Goal: Transaction & Acquisition: Download file/media

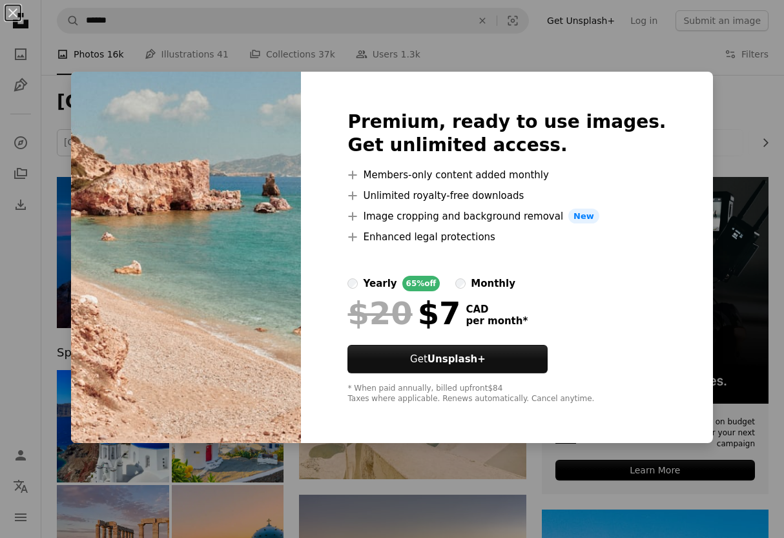
scroll to position [2649, 0]
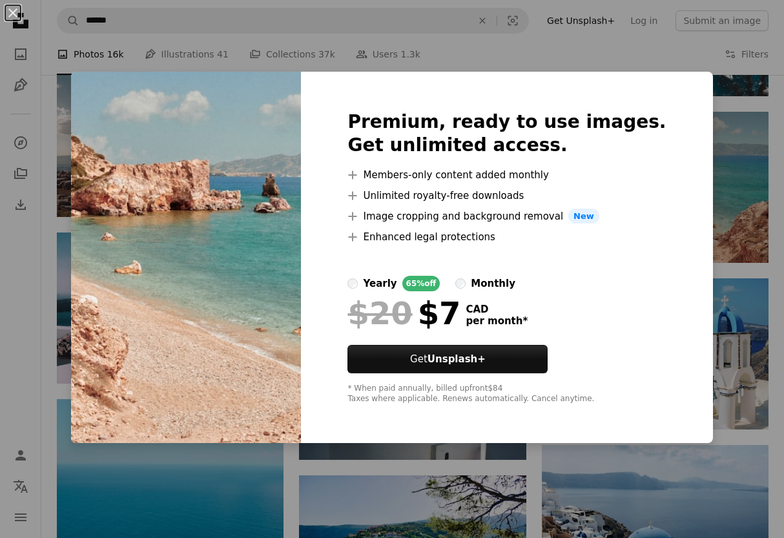
click at [644, 32] on div "An X shape Premium, ready to use images. Get unlimited access. A plus sign Memb…" at bounding box center [392, 269] width 784 height 538
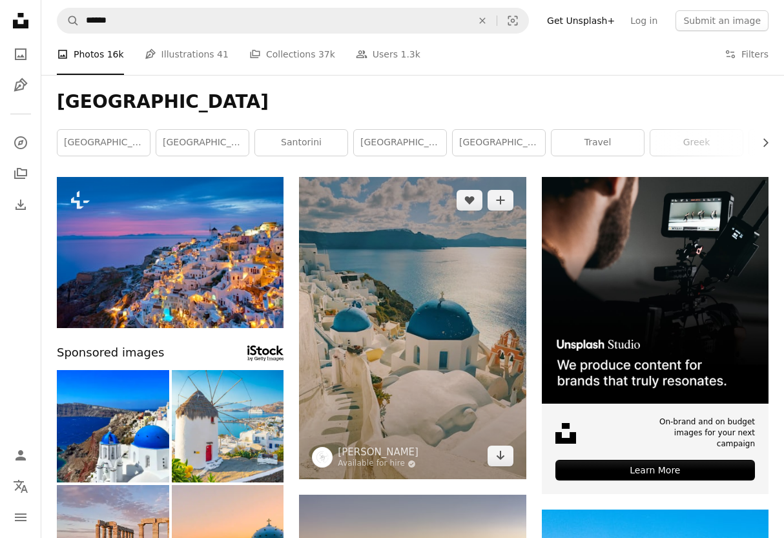
click at [322, 280] on img at bounding box center [412, 328] width 227 height 302
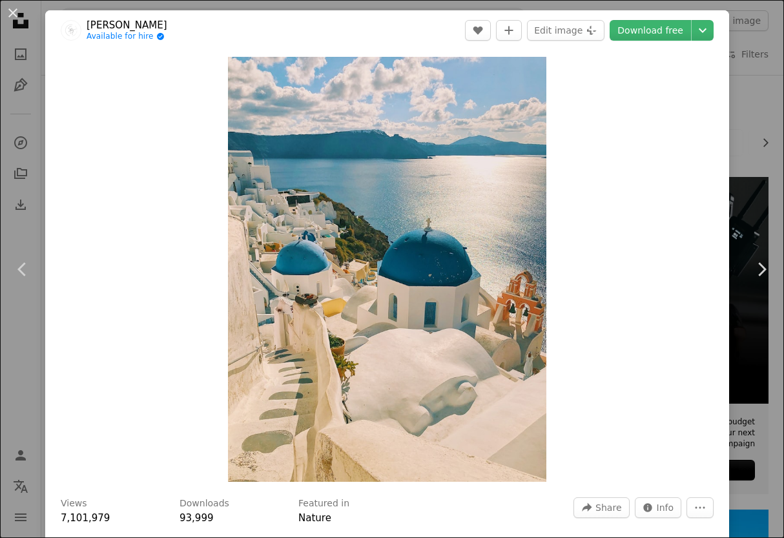
click at [777, 64] on div "An X shape Chevron left Chevron right [PERSON_NAME] Available for hire A checkm…" at bounding box center [392, 269] width 784 height 538
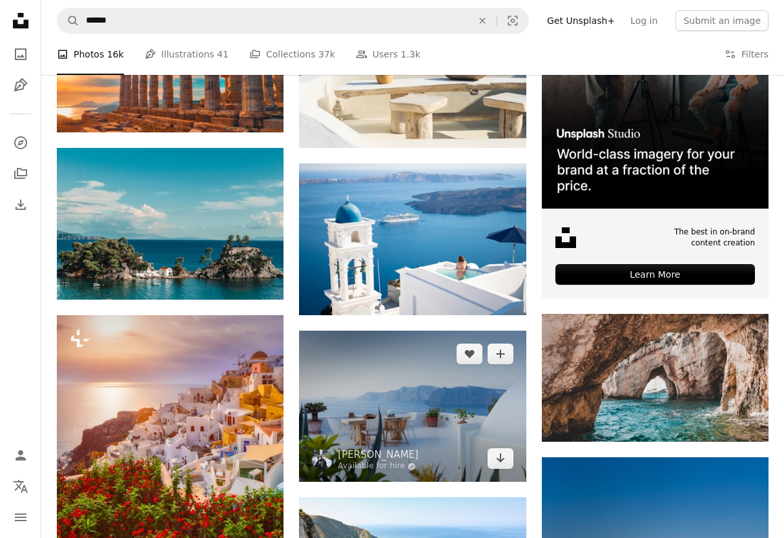
scroll to position [3982, 0]
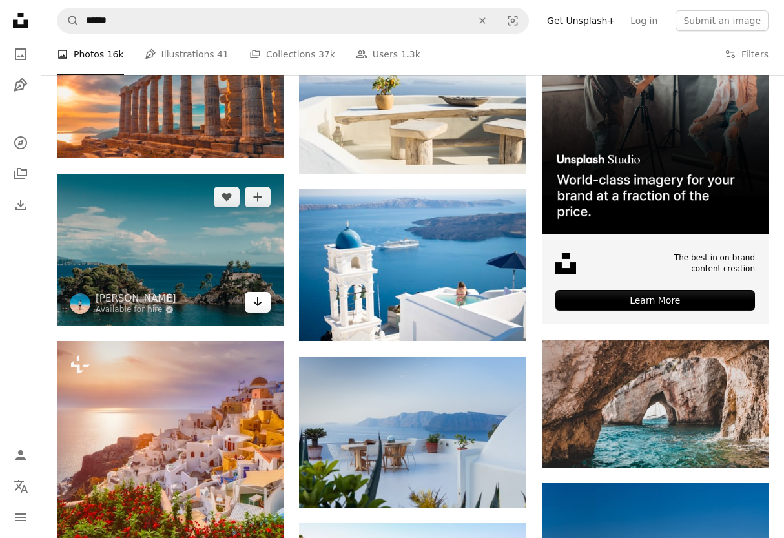
click at [259, 302] on icon "Arrow pointing down" at bounding box center [257, 301] width 10 height 15
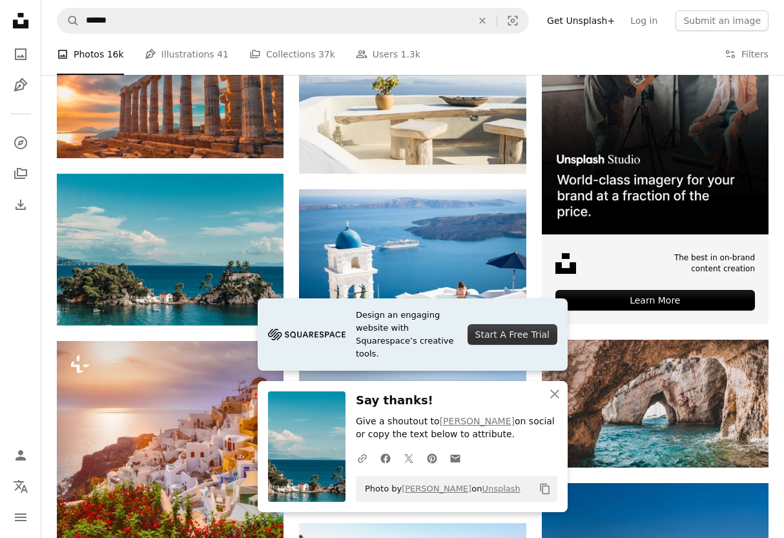
click at [37, 338] on nav "Unsplash logo Unsplash Home A photo Pen Tool A compass A stack of folders Downl…" at bounding box center [20, 269] width 41 height 538
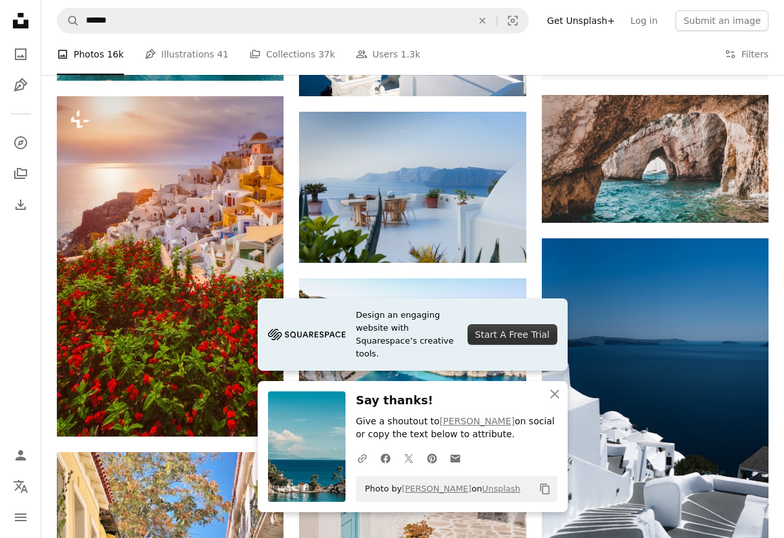
scroll to position [4409, 0]
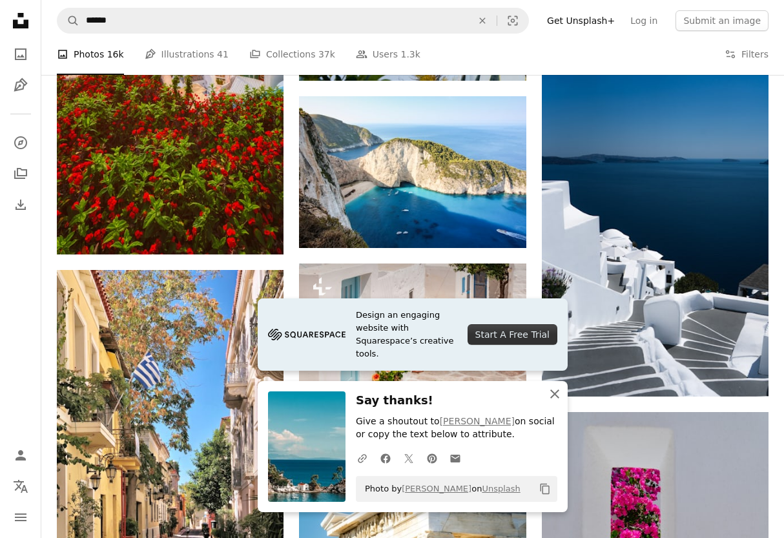
click at [558, 396] on icon "An X shape" at bounding box center [554, 393] width 15 height 15
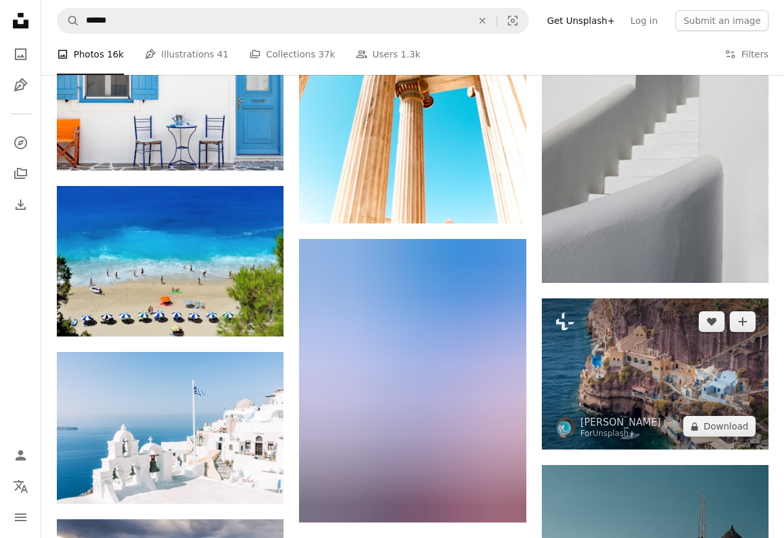
scroll to position [7224, 0]
